Goal: Information Seeking & Learning: Check status

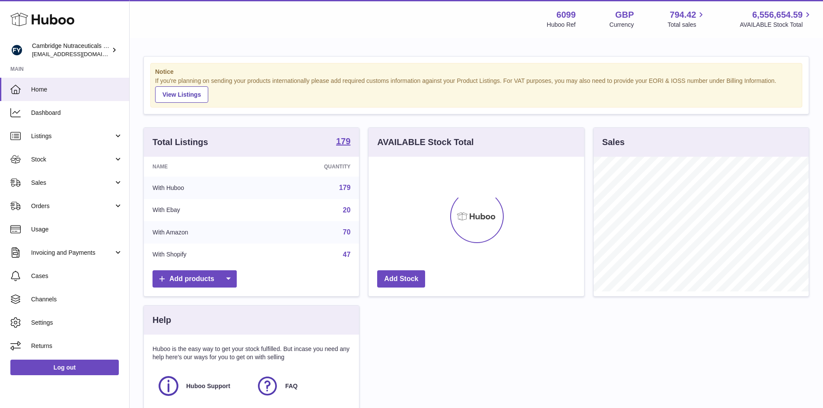
scroll to position [135, 216]
click at [44, 159] on span "Stock" at bounding box center [72, 159] width 83 height 8
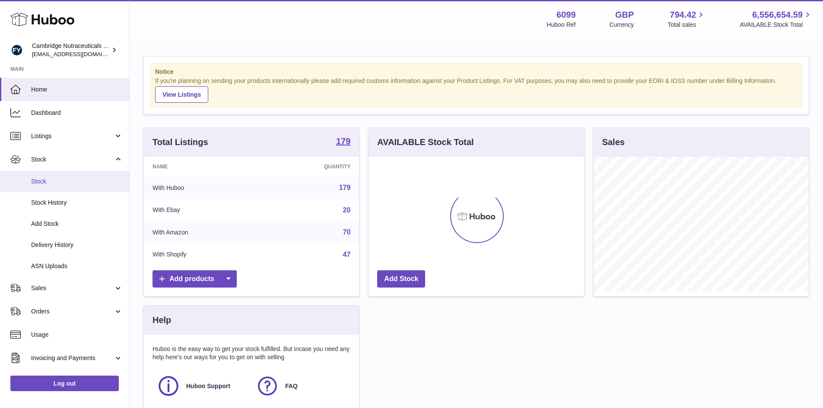
click at [33, 178] on span "Stock" at bounding box center [77, 182] width 92 height 8
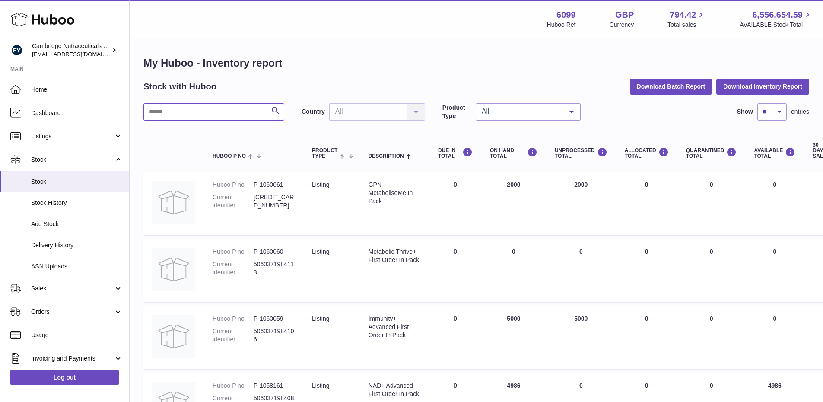
click at [231, 111] on input "text" at bounding box center [213, 111] width 141 height 17
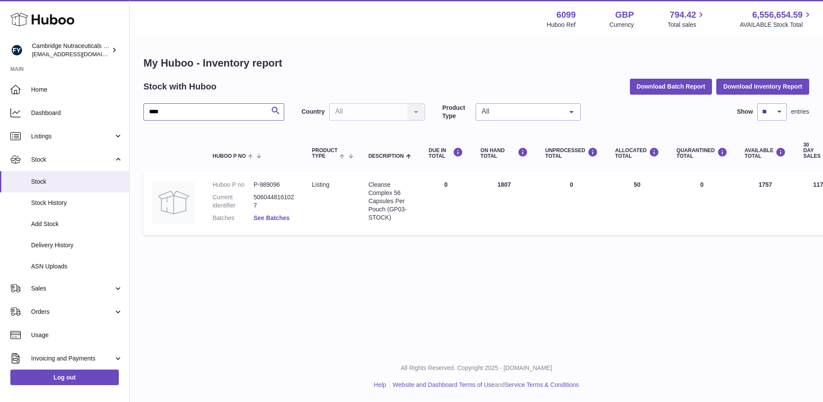
type input "****"
click at [272, 215] on link "See Batches" at bounding box center [272, 217] width 36 height 7
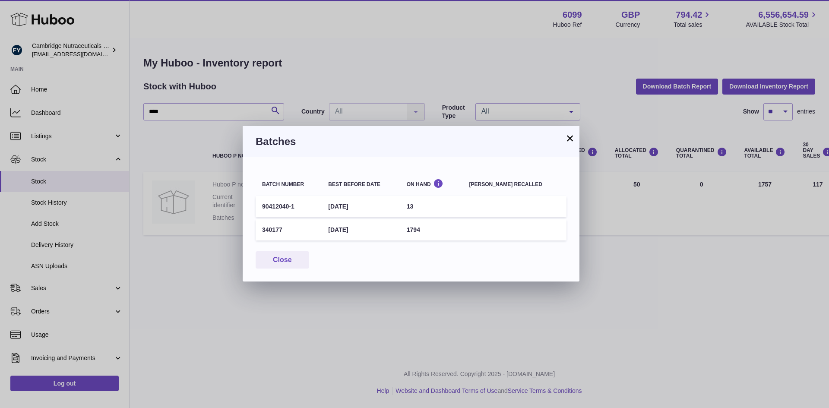
click at [572, 138] on button "×" at bounding box center [570, 138] width 10 height 10
